Goal: Navigation & Orientation: Find specific page/section

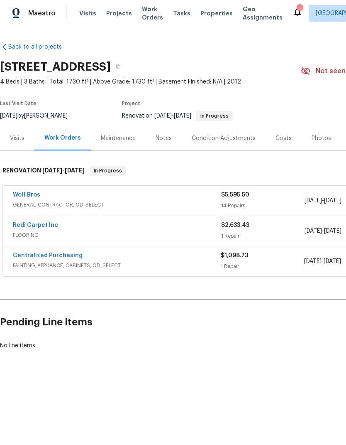
click at [17, 142] on div "Visits" at bounding box center [17, 138] width 34 height 25
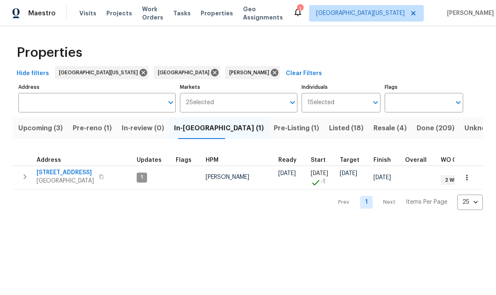
click at [39, 130] on span "Upcoming (3)" at bounding box center [40, 129] width 44 height 12
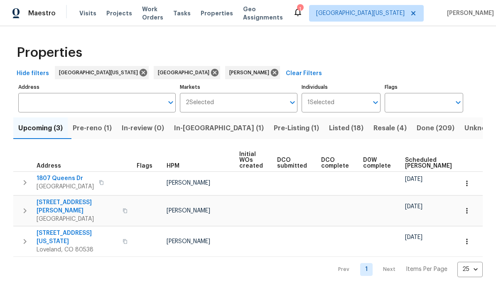
click at [93, 123] on span "Pre-reno (1)" at bounding box center [92, 129] width 39 height 12
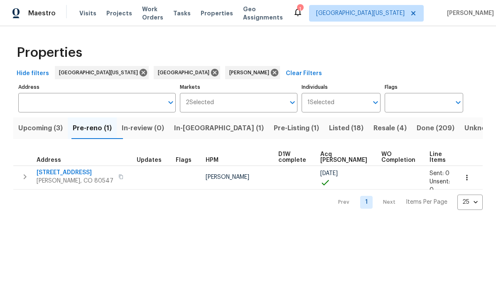
click at [66, 174] on span "5510 Homeward Dr" at bounding box center [75, 173] width 77 height 8
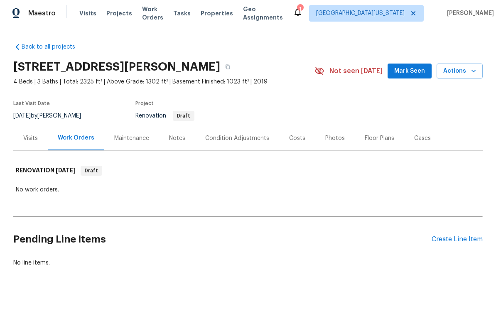
click at [29, 138] on div "Visits" at bounding box center [30, 138] width 15 height 8
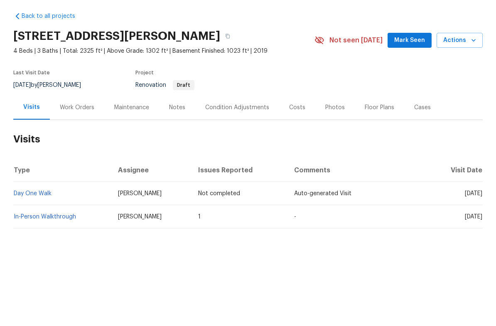
click at [31, 236] on td "In-Person Walkthrough" at bounding box center [62, 247] width 98 height 23
click at [42, 245] on link "In-Person Walkthrough" at bounding box center [45, 248] width 62 height 6
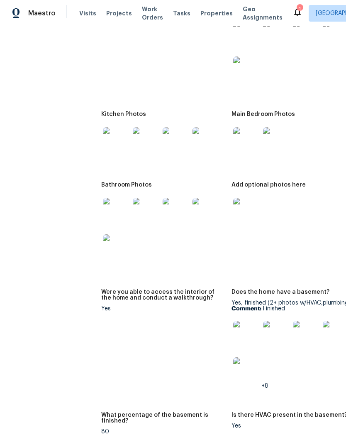
scroll to position [1257, 0]
